Goal: Transaction & Acquisition: Subscribe to service/newsletter

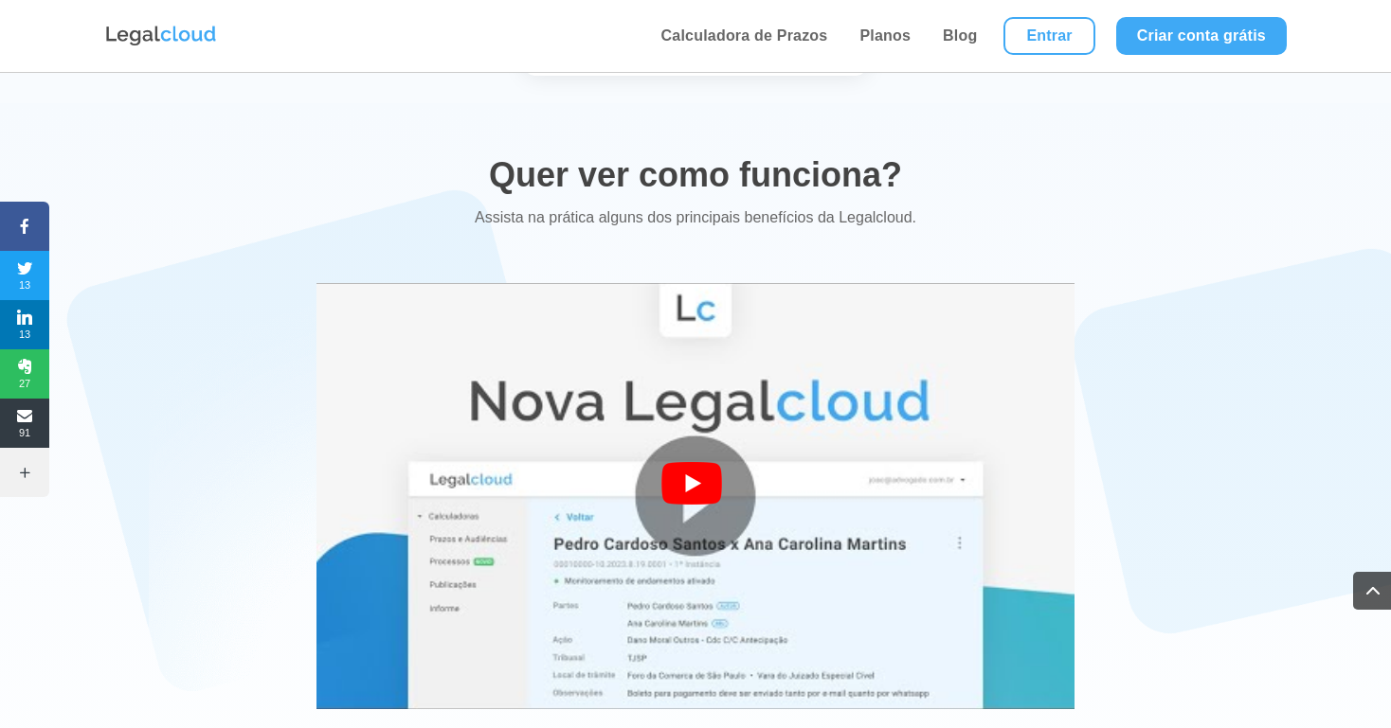
scroll to position [3389, 0]
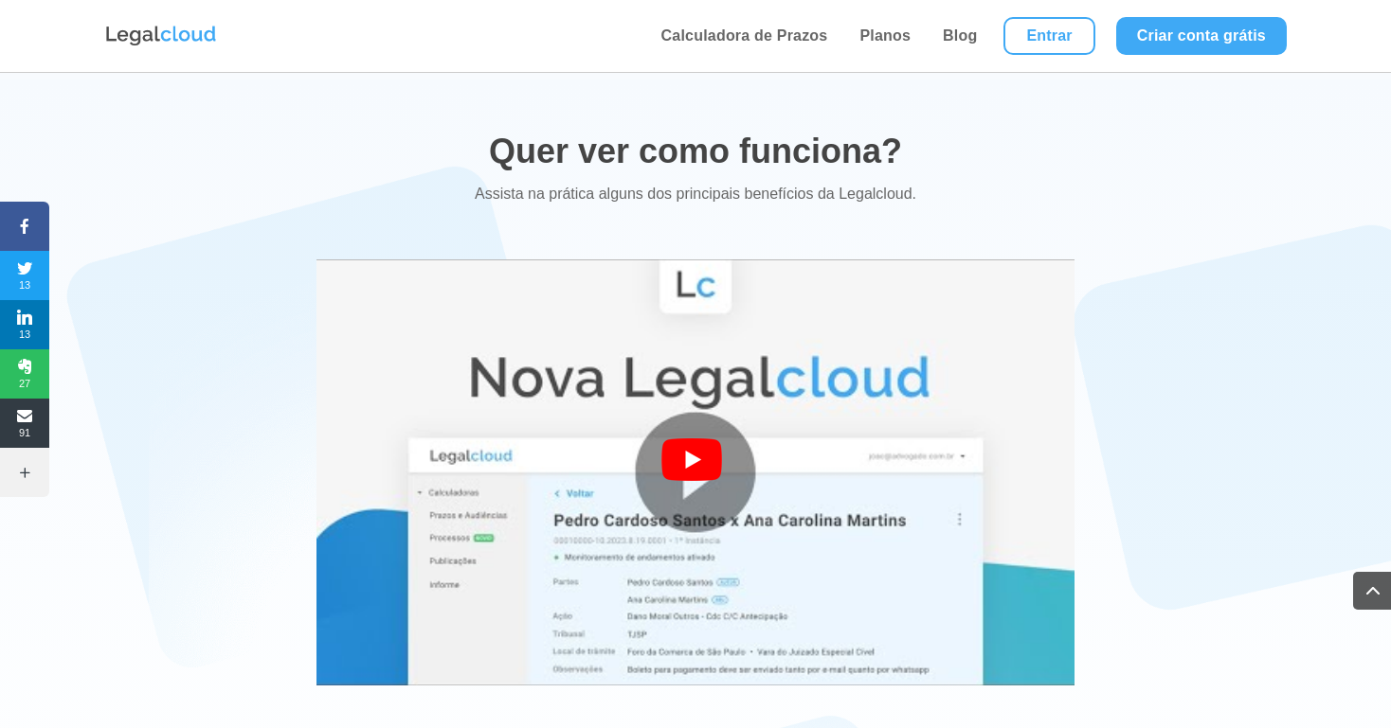
click at [706, 439] on div at bounding box center [695, 473] width 68 height 68
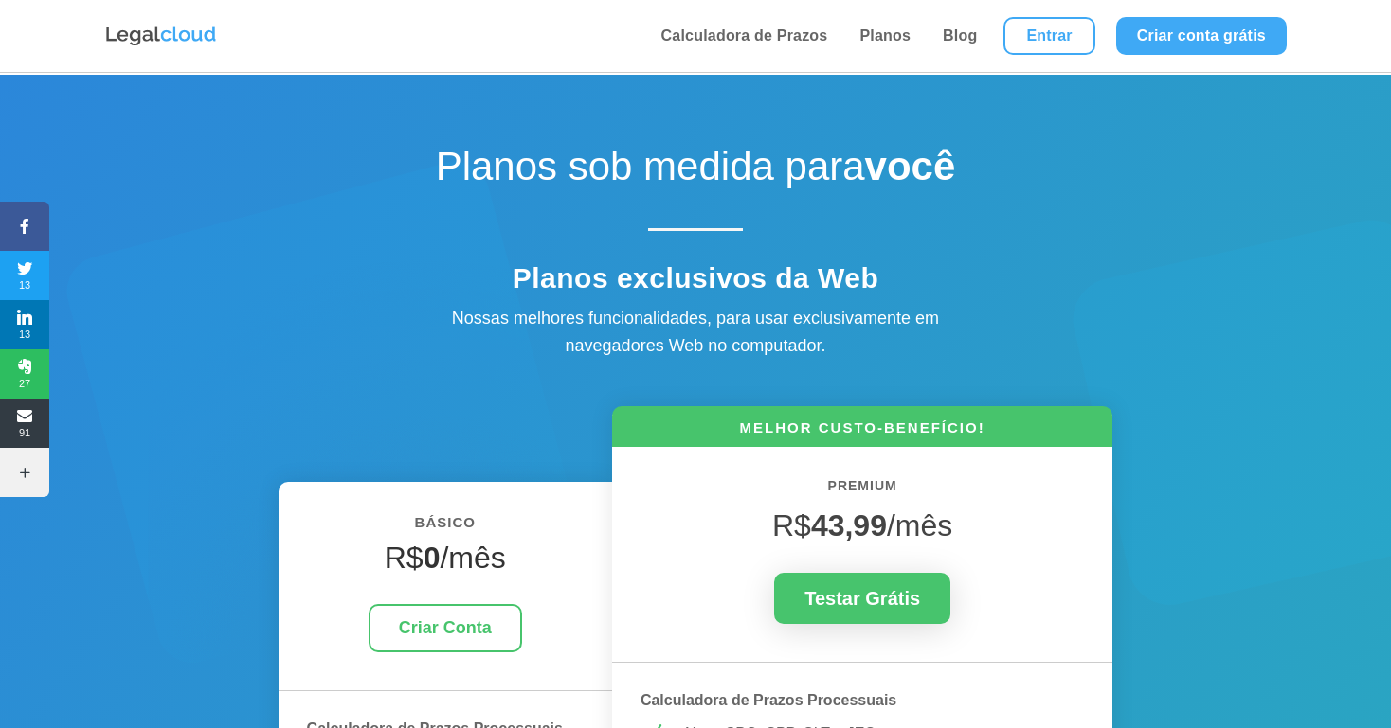
scroll to position [0, 0]
click at [731, 37] on link "Calculadora de Prazos" at bounding box center [745, 36] width 178 height 72
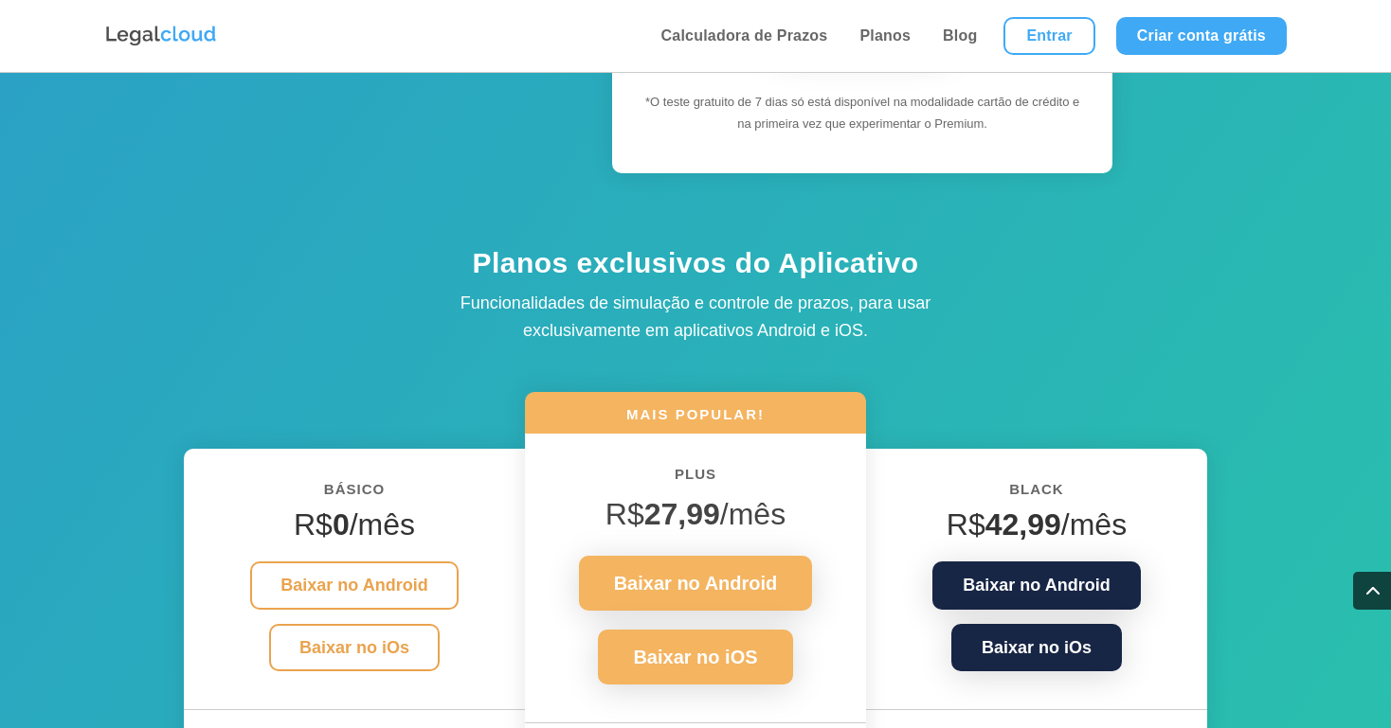
scroll to position [2395, 0]
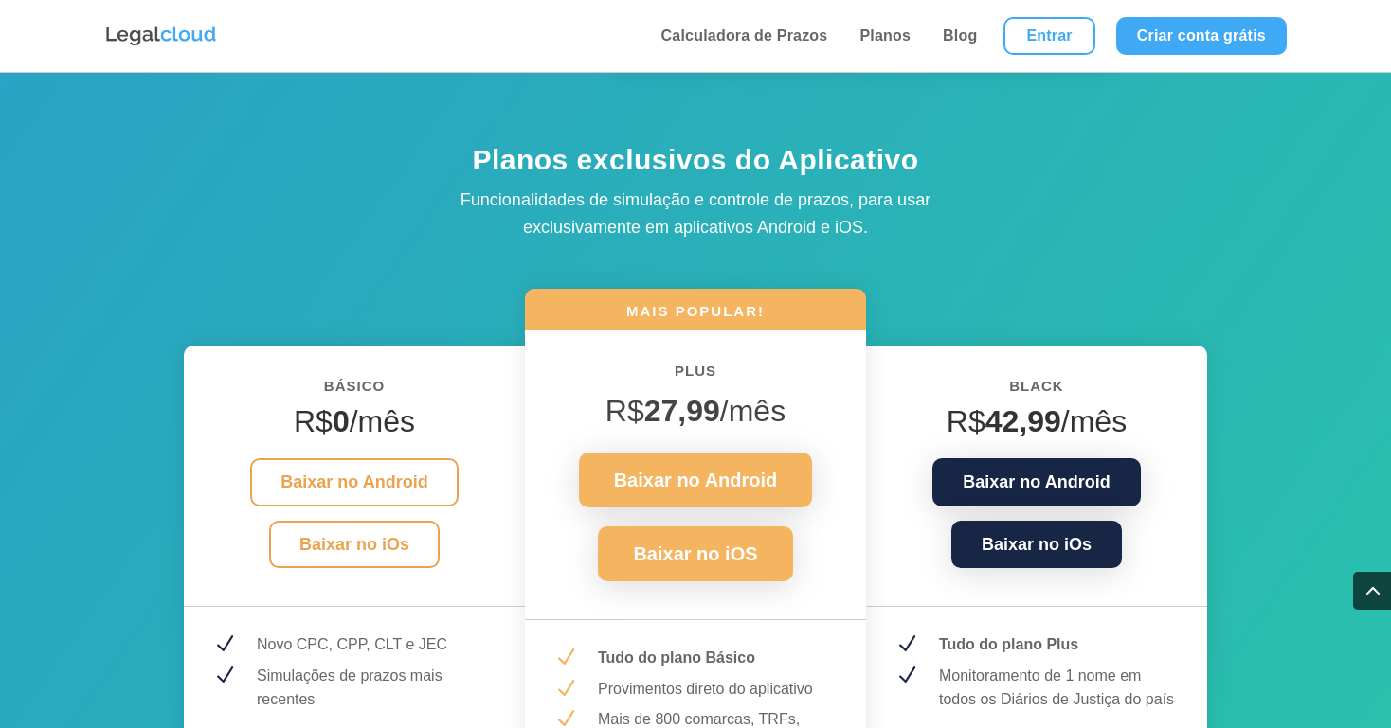
click at [1090, 404] on h4 "R$ 42,99 /mês" at bounding box center [1036, 426] width 284 height 45
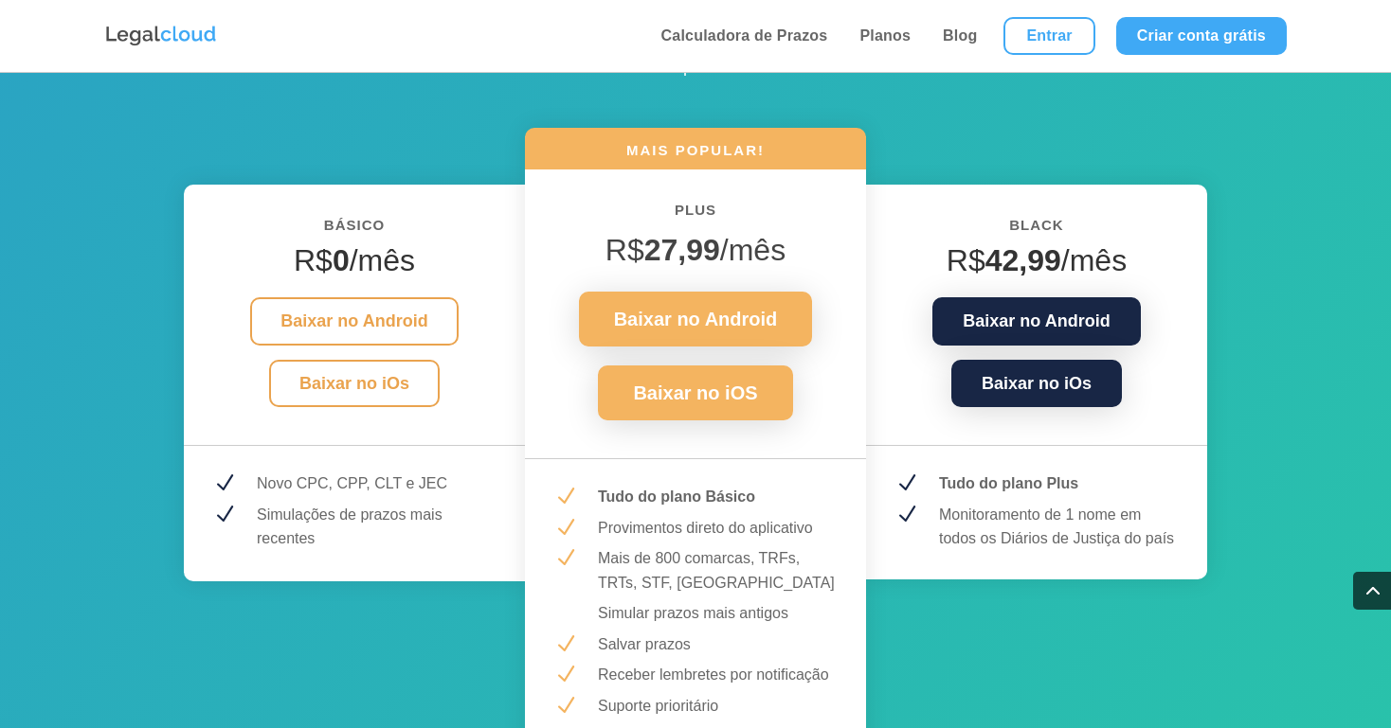
scroll to position [2558, 0]
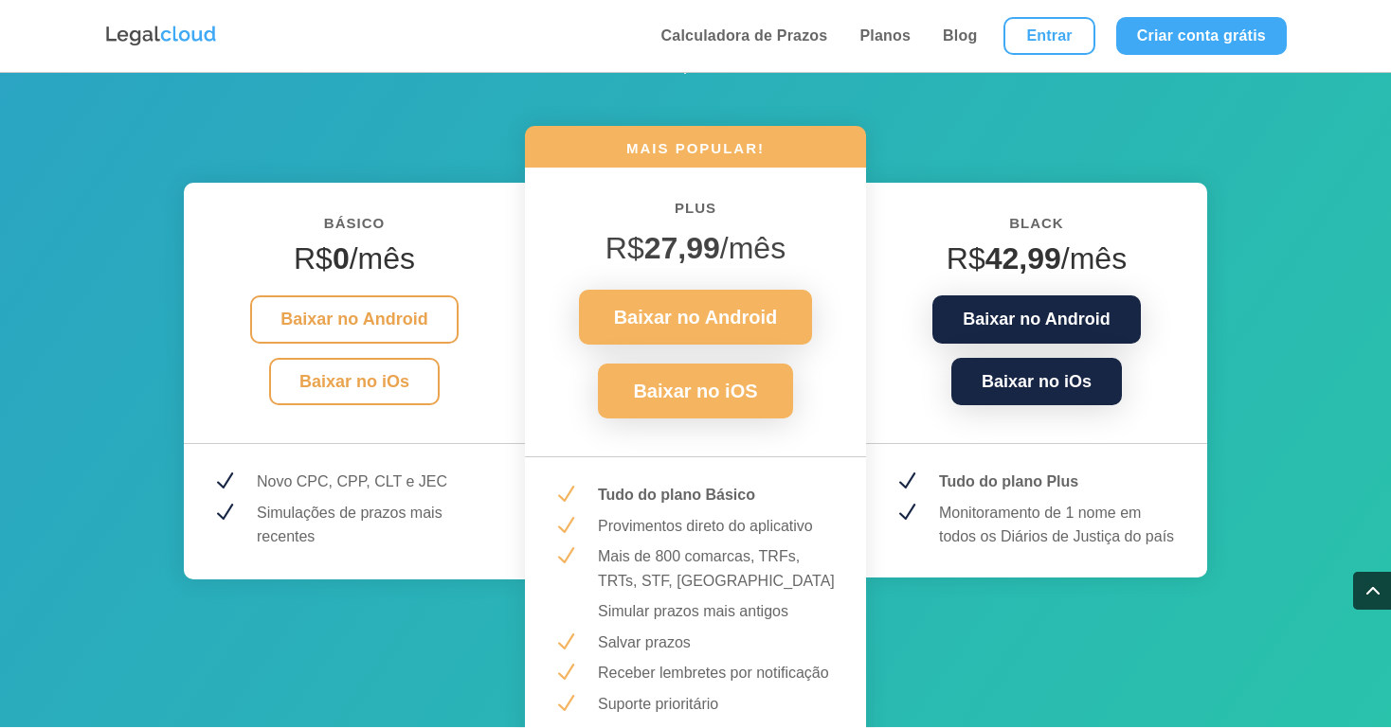
click at [1009, 242] on strong "42,99" at bounding box center [1023, 259] width 76 height 34
drag, startPoint x: 1052, startPoint y: 202, endPoint x: 1063, endPoint y: 208, distance: 12.4
click at [1067, 241] on h4 "R$ 42,99 /mês" at bounding box center [1036, 263] width 284 height 45
click at [1061, 242] on strong "42,99" at bounding box center [1023, 259] width 76 height 34
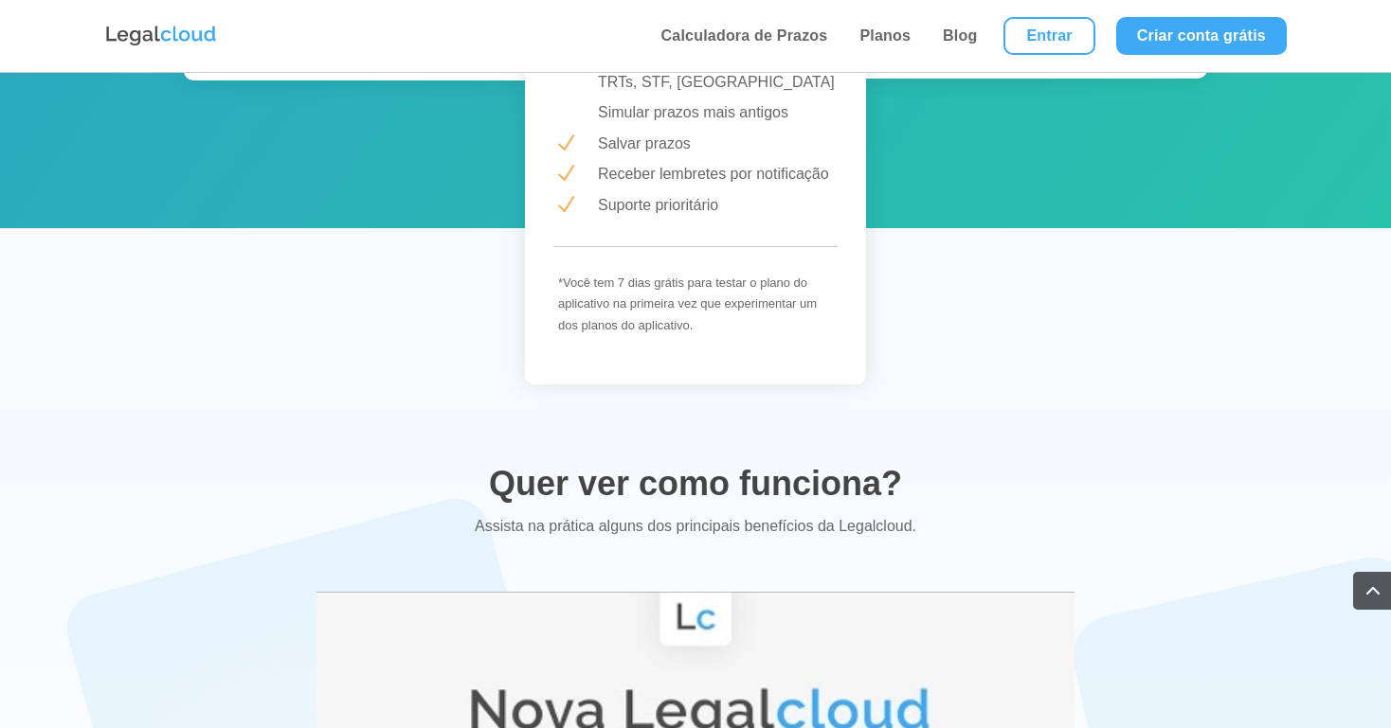
scroll to position [2730, 0]
